Goal: Task Accomplishment & Management: Manage account settings

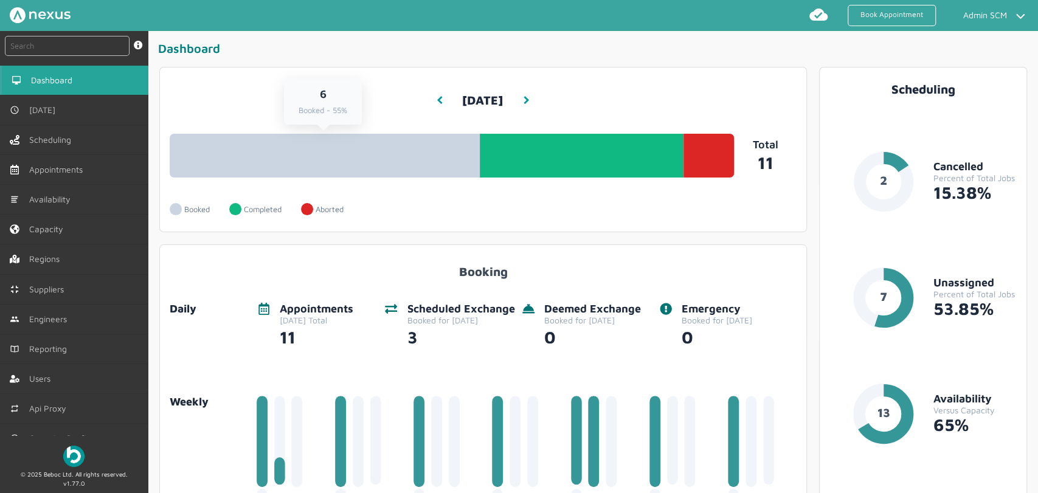
click at [398, 153] on link "6 Booked - 55%" at bounding box center [325, 156] width 311 height 44
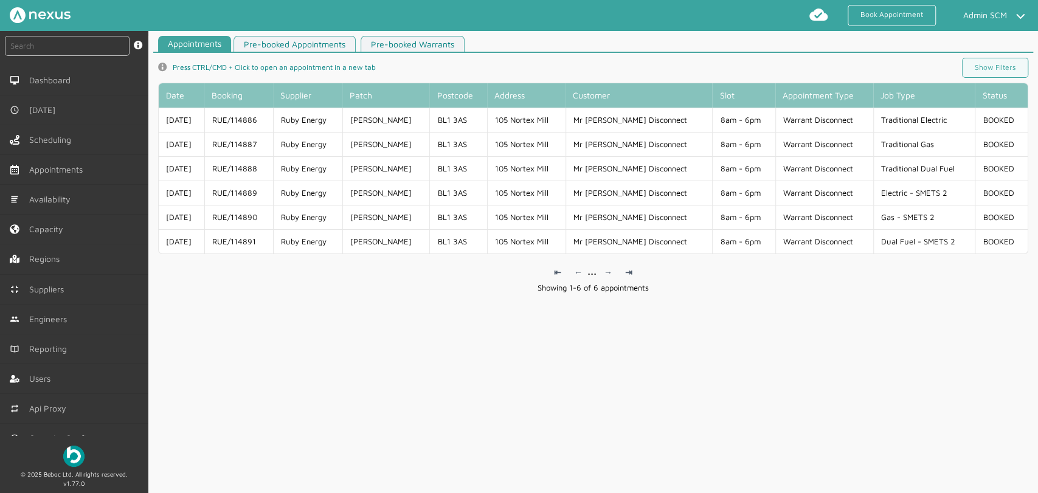
click at [750, 122] on td "8am - 6pm" at bounding box center [743, 120] width 63 height 24
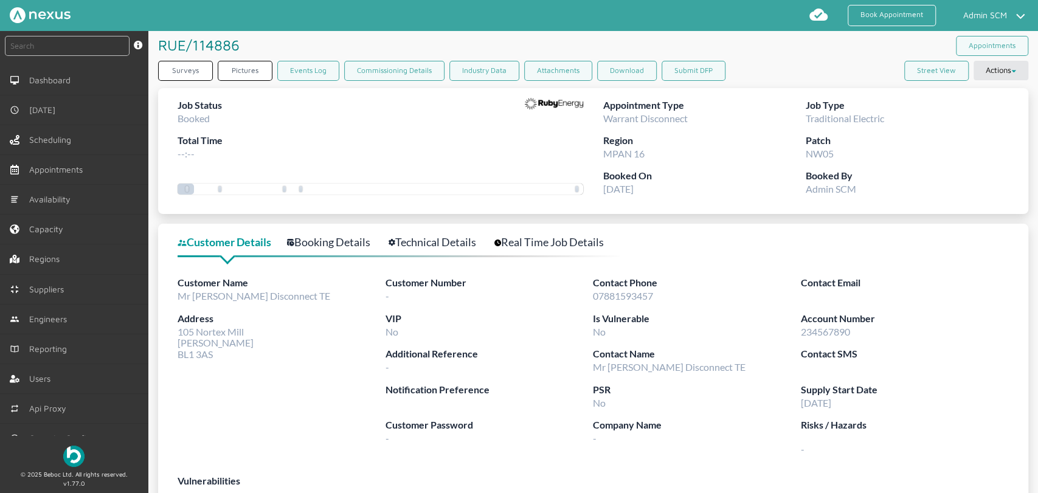
click at [353, 250] on link "Booking Details" at bounding box center [335, 242] width 97 height 18
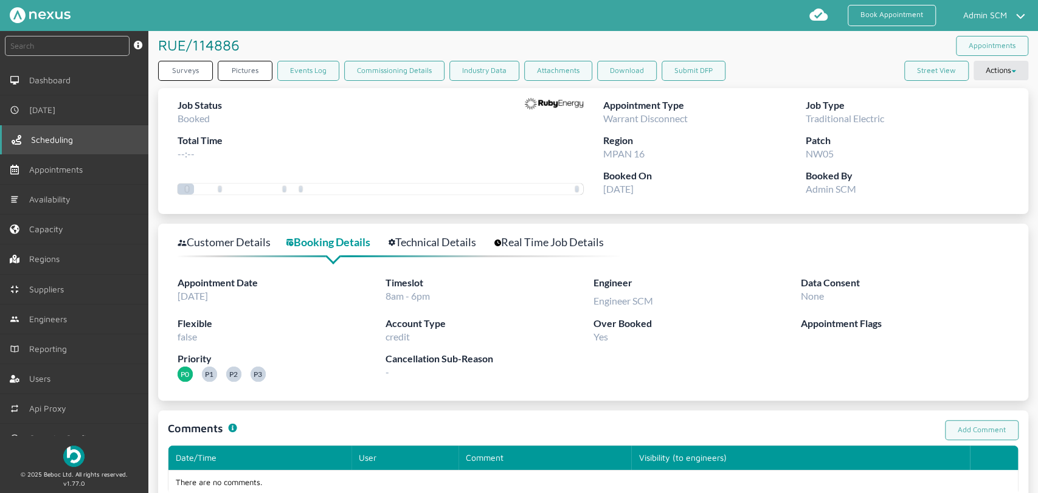
click at [46, 139] on span "Scheduling" at bounding box center [54, 140] width 47 height 10
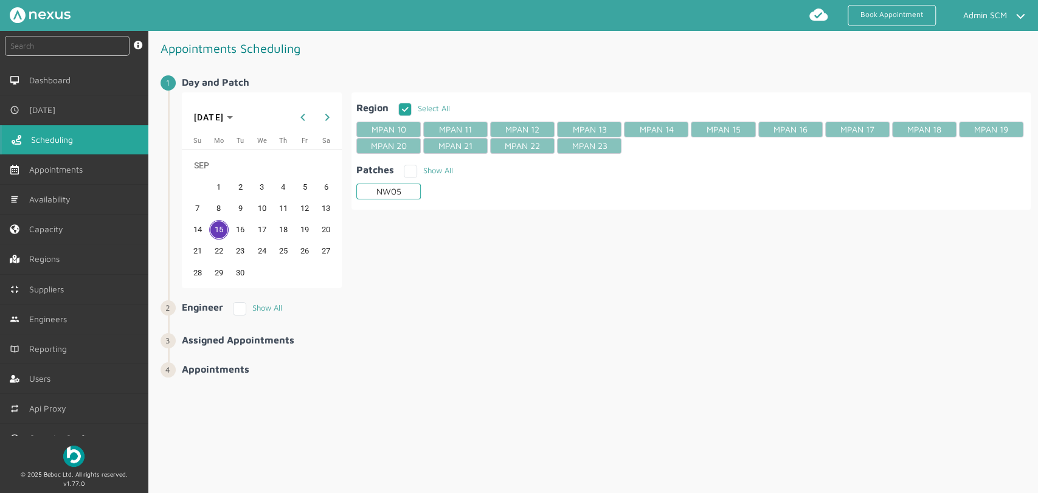
click at [386, 195] on div "NW05" at bounding box center [388, 192] width 64 height 16
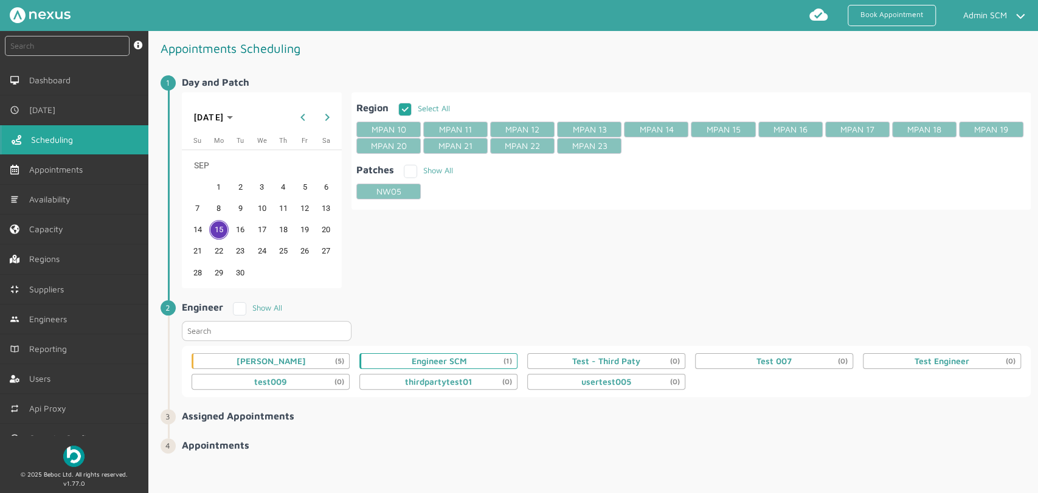
click at [426, 356] on div "Engineer SCM (1)" at bounding box center [438, 361] width 55 height 10
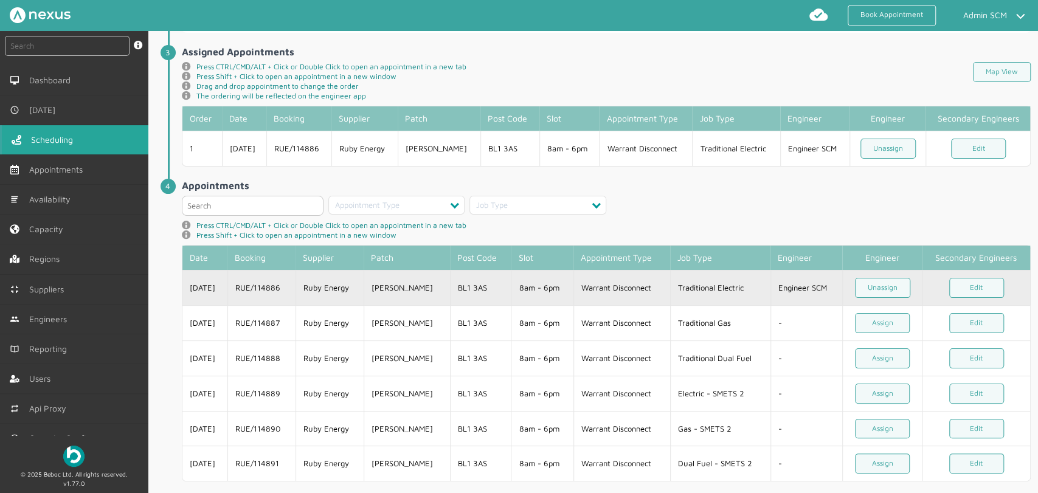
scroll to position [381, 0]
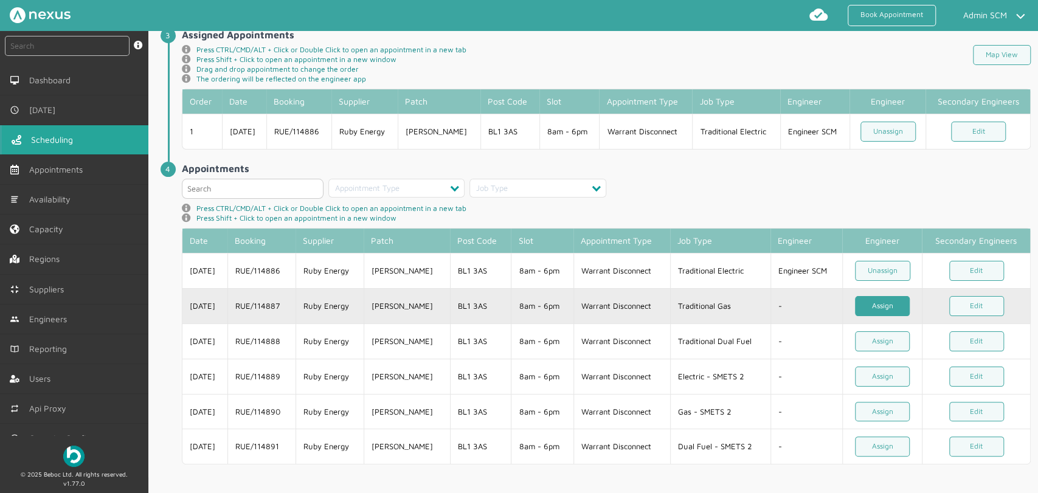
click at [885, 303] on link "Assign" at bounding box center [882, 306] width 55 height 20
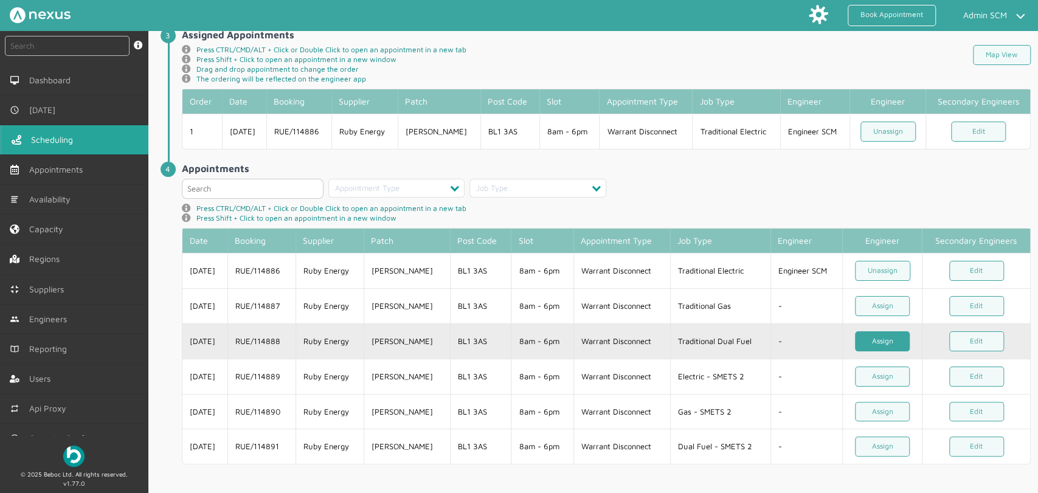
click at [877, 342] on link "Assign" at bounding box center [882, 341] width 55 height 20
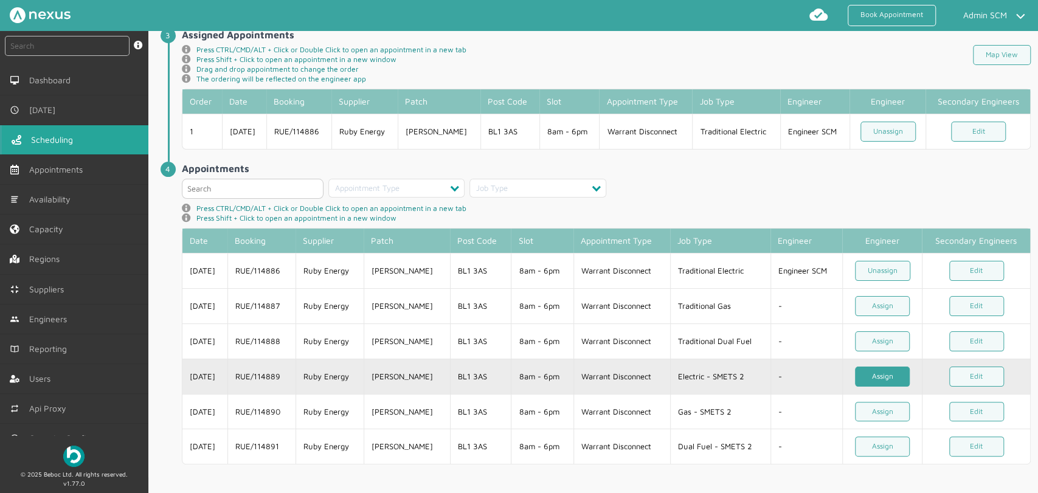
click at [875, 371] on link "Assign" at bounding box center [882, 377] width 55 height 20
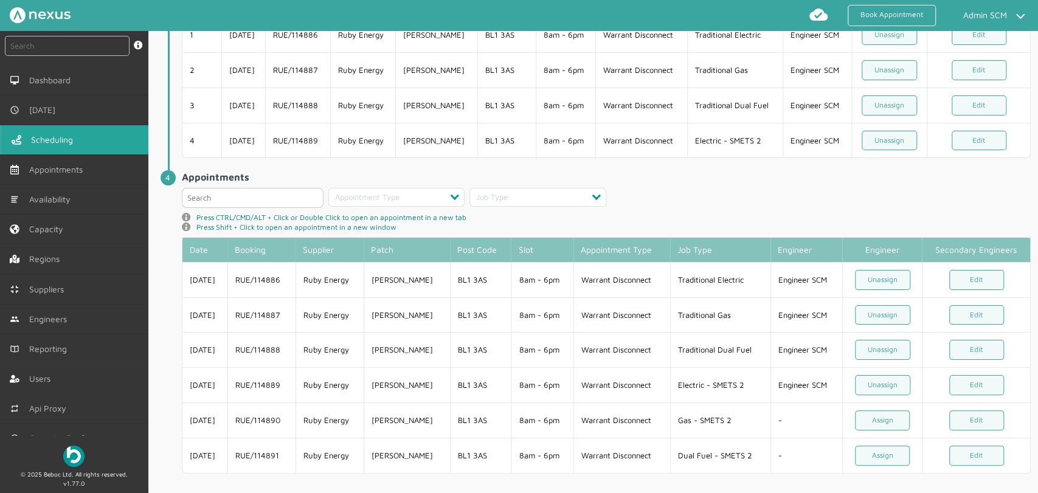
scroll to position [486, 0]
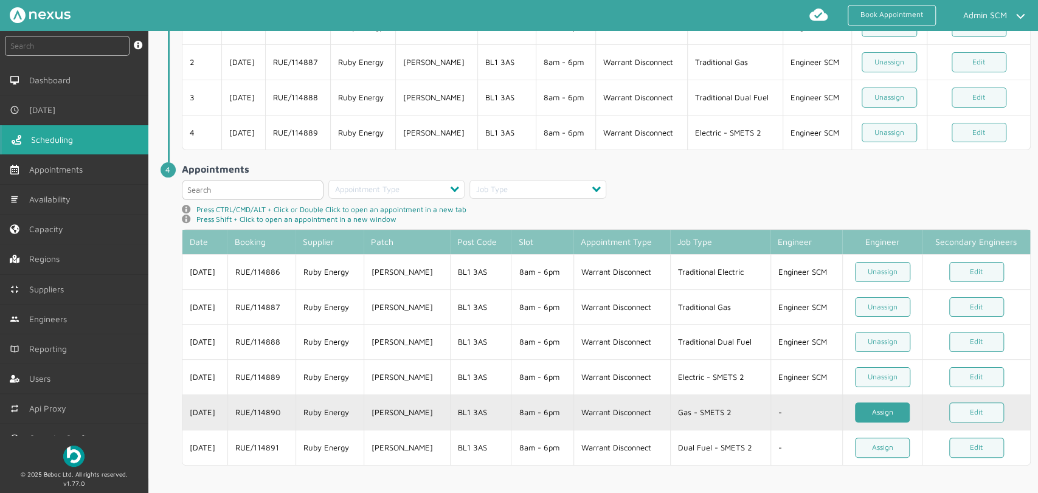
click at [891, 408] on link "Assign" at bounding box center [882, 412] width 55 height 20
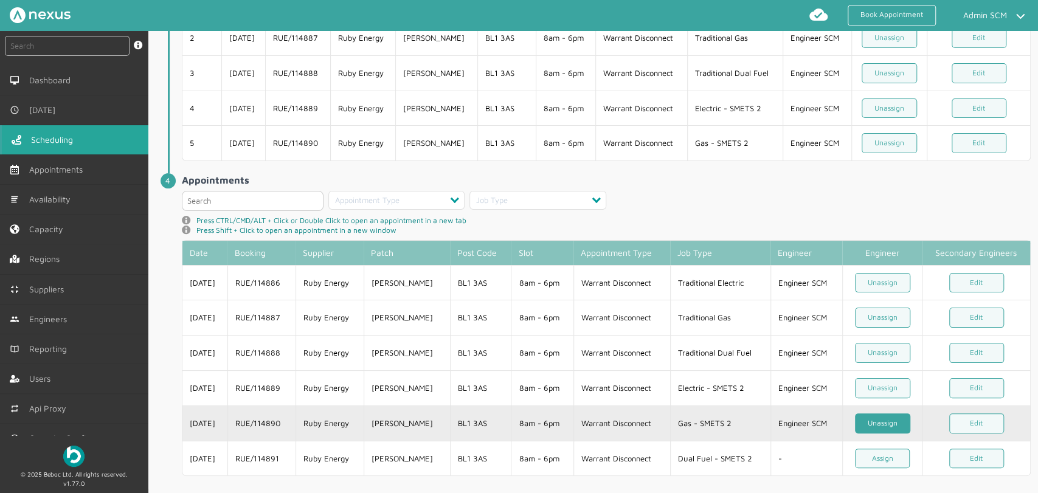
scroll to position [520, 0]
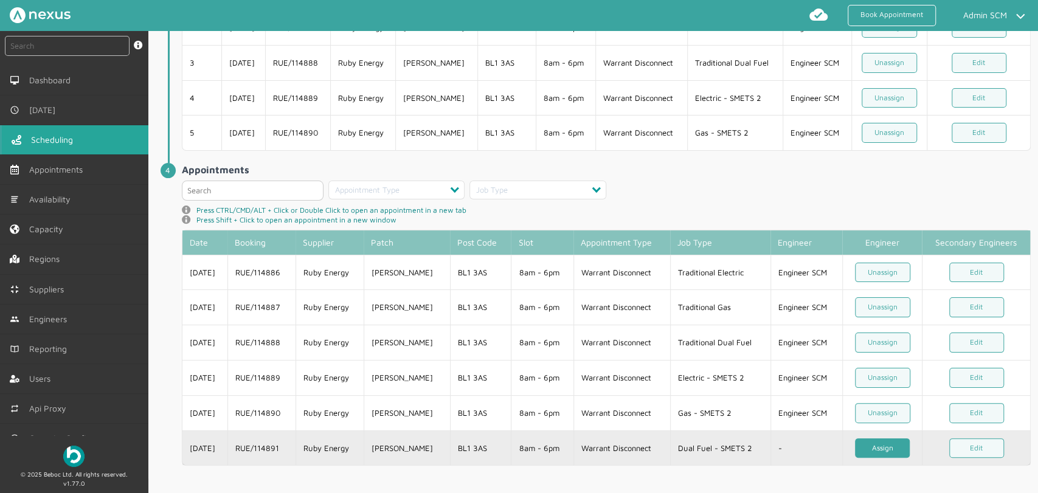
click at [888, 440] on link "Assign" at bounding box center [882, 448] width 55 height 20
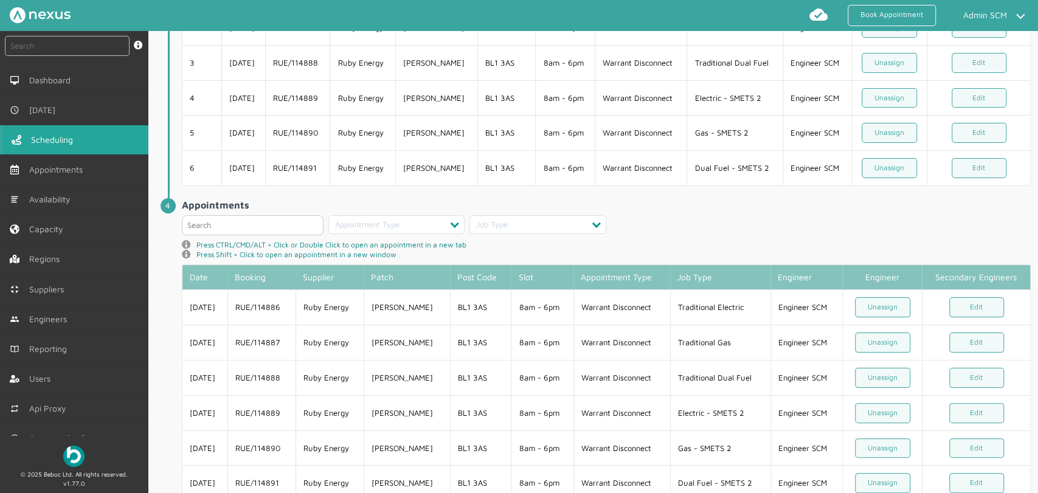
click at [797, 189] on li "Assigned Appointments ️️️ info icon Press CTRL/CMD/ALT + Click or Double Click …" at bounding box center [599, 43] width 863 height 309
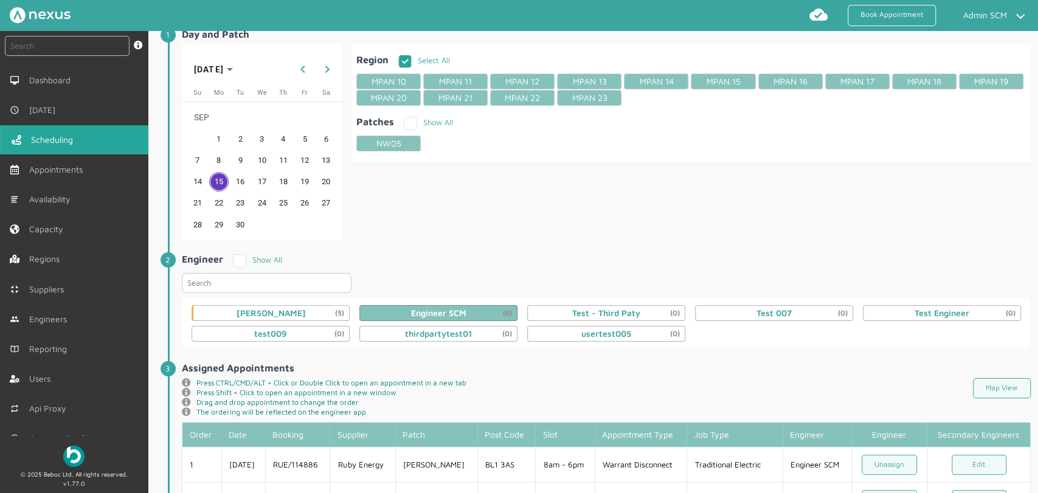
scroll to position [0, 0]
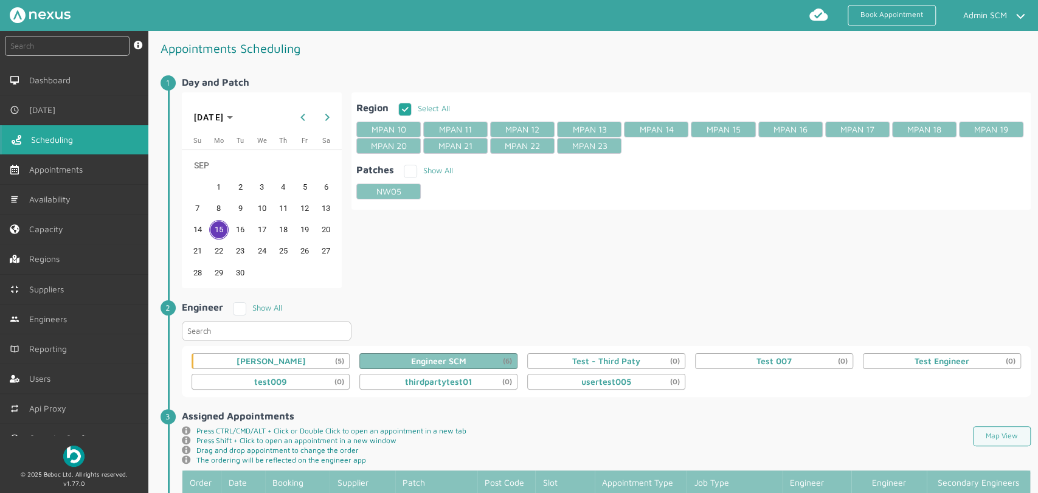
click at [751, 222] on div "Region Select All MPAN 10 MPAN 11 MPAN 12 MPAN 13 MPAN 14 MPAN 15 MPAN 16 MPAN …" at bounding box center [690, 190] width 679 height 196
click at [43, 84] on span "Dashboard" at bounding box center [54, 80] width 46 height 10
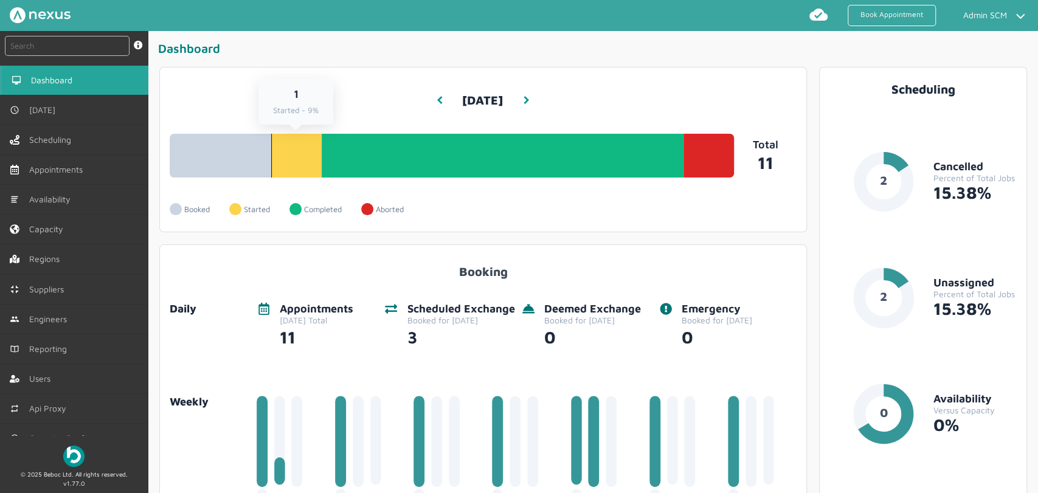
click at [289, 167] on link "1 Started - 9%" at bounding box center [296, 156] width 51 height 44
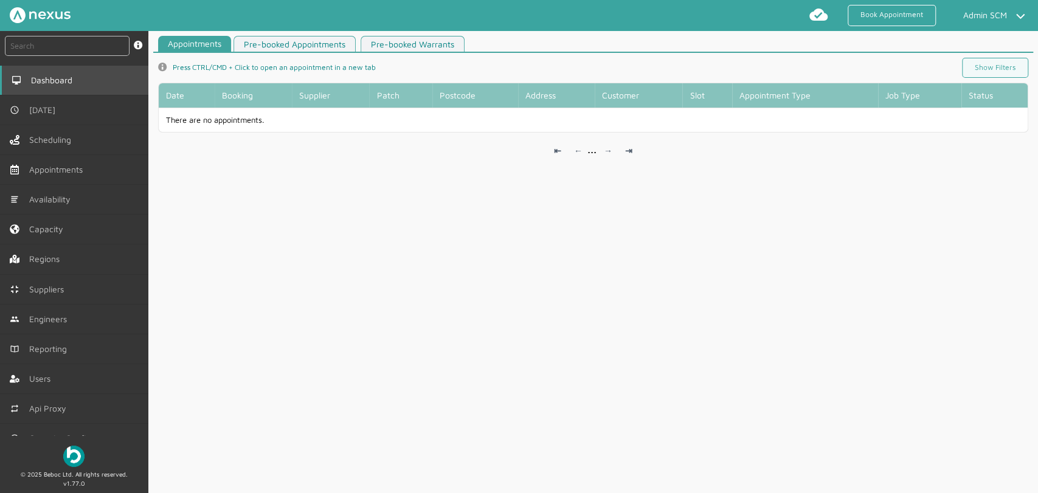
click at [51, 74] on link "Dashboard" at bounding box center [74, 80] width 148 height 29
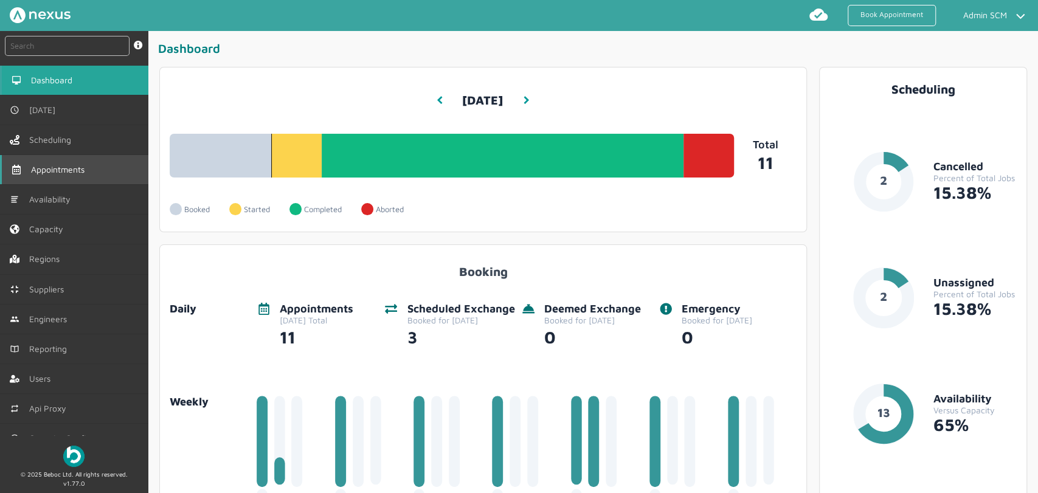
click at [71, 173] on span "Appointments" at bounding box center [60, 170] width 58 height 10
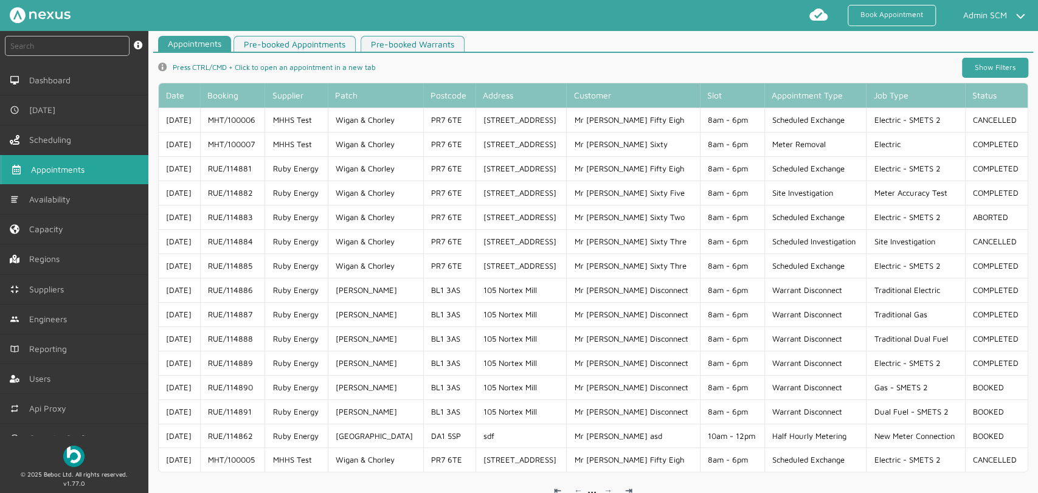
click at [996, 66] on link "Show Filters" at bounding box center [995, 68] width 66 height 20
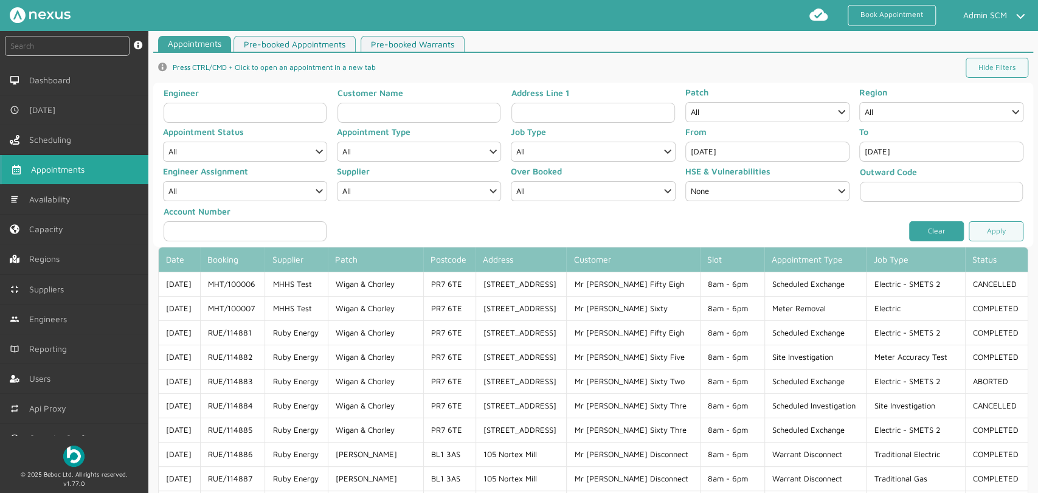
click at [945, 234] on link "Clear" at bounding box center [936, 231] width 55 height 20
click at [879, 153] on input "[DATE]" at bounding box center [941, 152] width 164 height 20
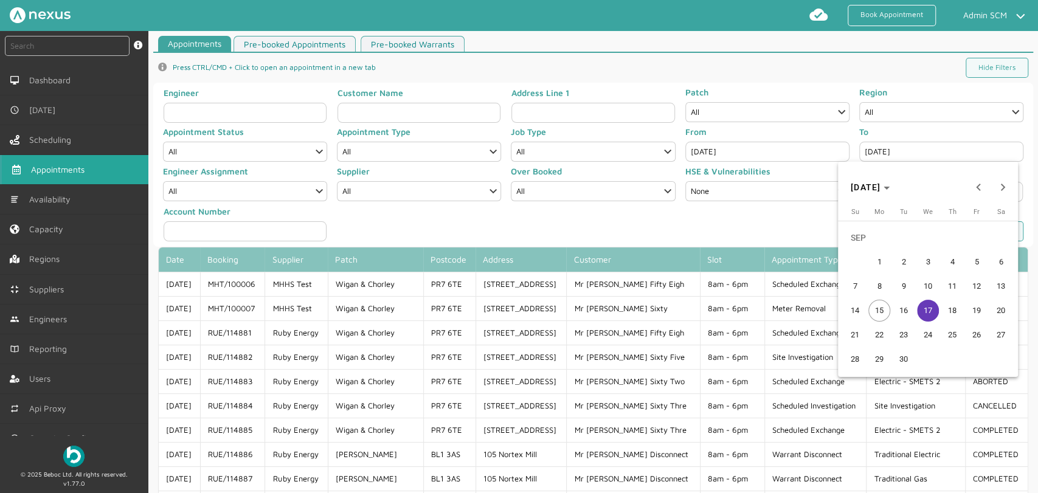
click at [882, 304] on span "15" at bounding box center [879, 311] width 22 height 22
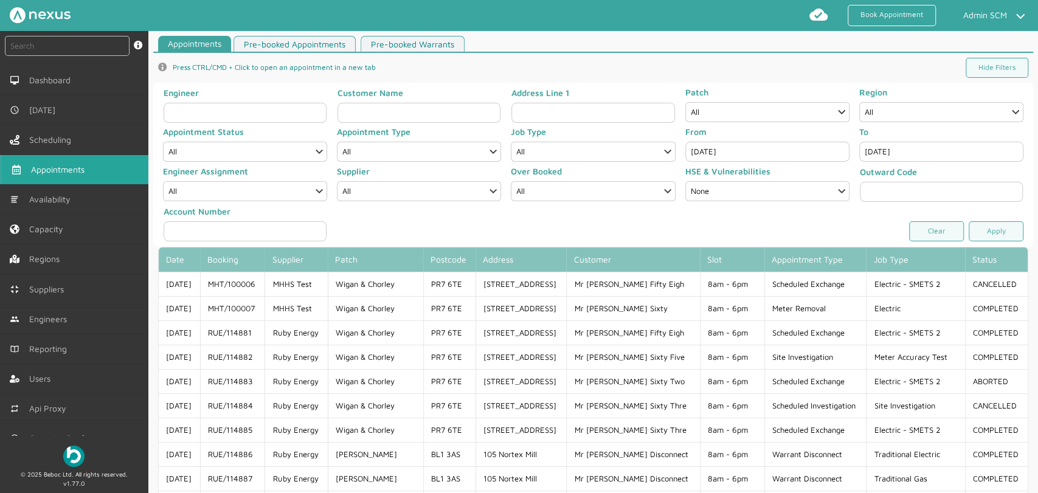
type input "[DATE]"
click at [252, 156] on select "All Completed Started On Site On Route Aborted Booked Paused Cancelled" at bounding box center [245, 152] width 164 height 20
select select "1: COMPLETED"
click at [163, 142] on select "All Completed Started On Site On Route Aborted Booked Paused Cancelled" at bounding box center [245, 152] width 164 height 20
click at [981, 232] on link "Apply" at bounding box center [996, 231] width 55 height 20
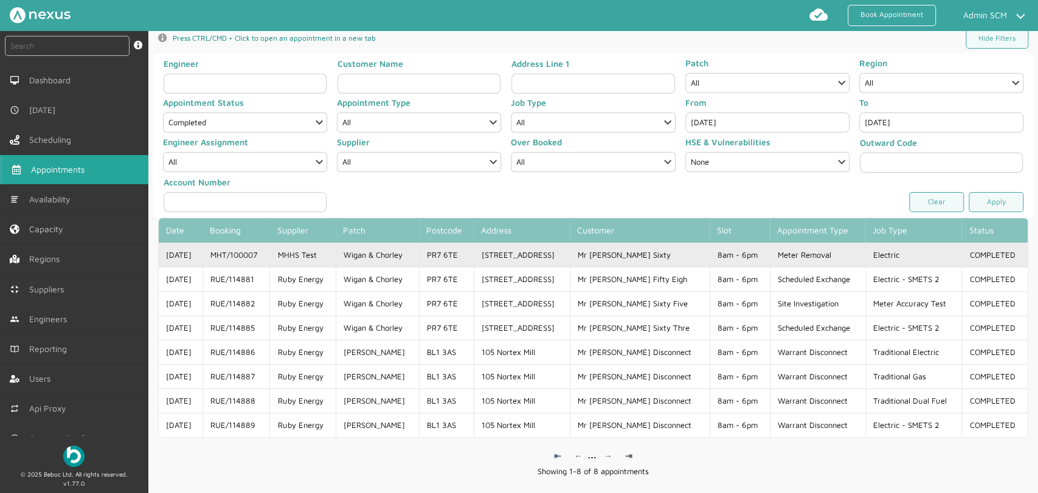
scroll to position [58, 0]
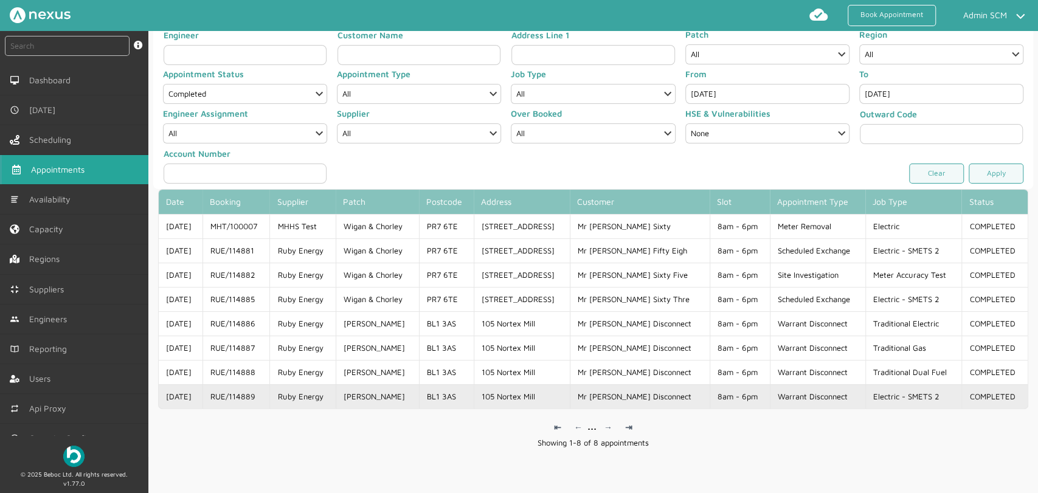
click at [789, 402] on td "Warrant Disconnect" at bounding box center [817, 396] width 95 height 24
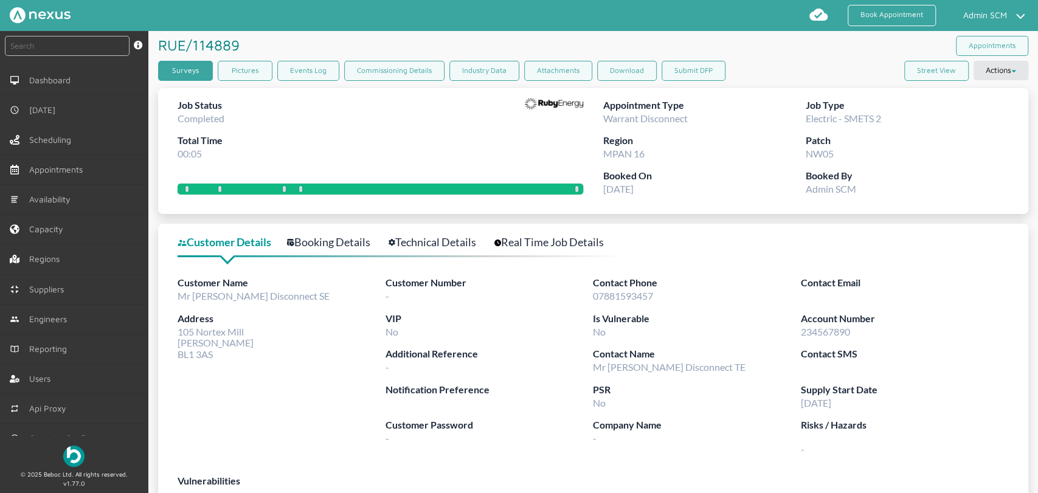
click at [195, 71] on link "Surveys" at bounding box center [185, 71] width 55 height 20
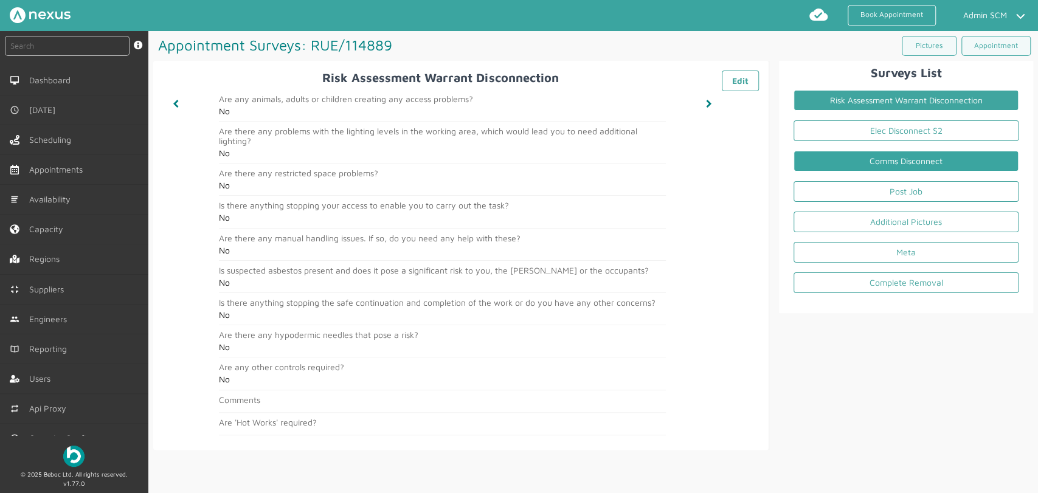
click at [839, 170] on link "Comms Disconnect" at bounding box center [905, 161] width 225 height 21
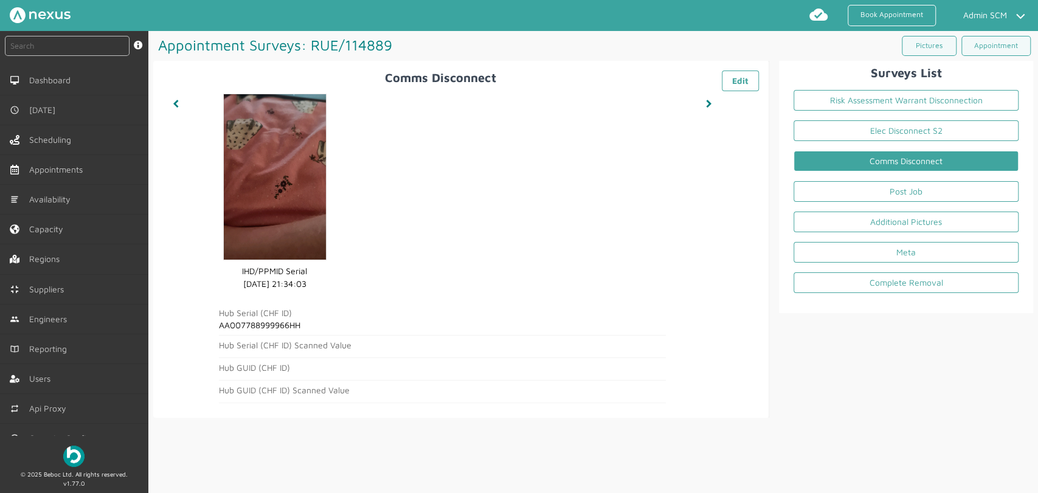
click at [792, 366] on div "Surveys List Risk Assessment Warrant Disconnection Elec Disconnect S2 Comms Dis…" at bounding box center [901, 239] width 264 height 357
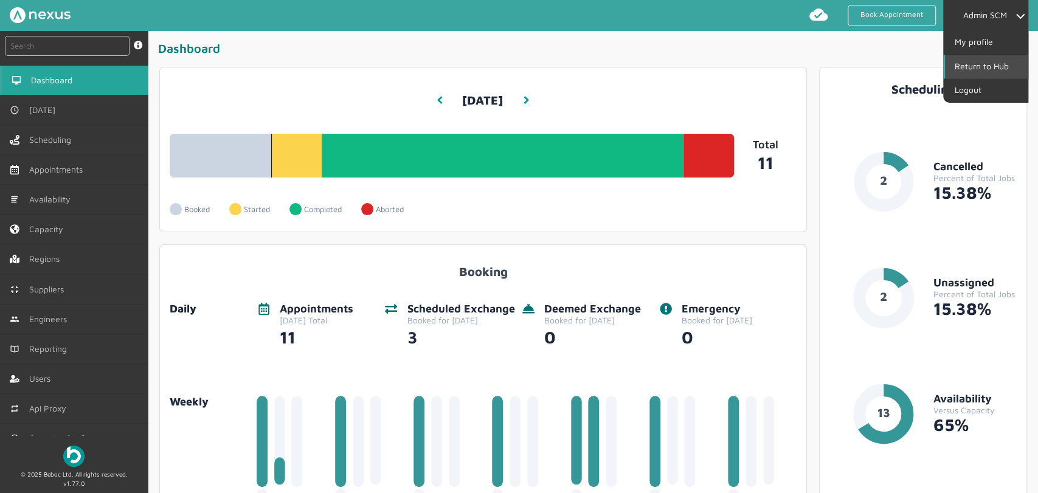
click at [978, 71] on link "Return to Hub" at bounding box center [986, 66] width 83 height 23
